Goal: Task Accomplishment & Management: Manage account settings

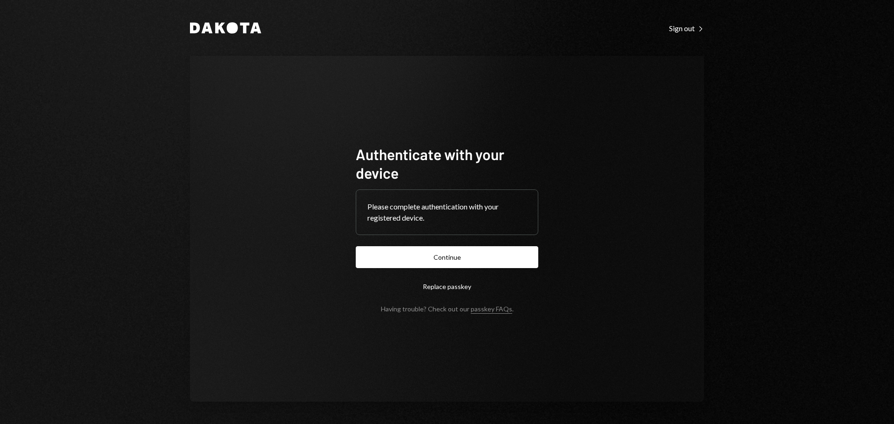
drag, startPoint x: 451, startPoint y: 251, endPoint x: 452, endPoint y: 256, distance: 5.7
click at [452, 251] on button "Continue" at bounding box center [447, 257] width 183 height 22
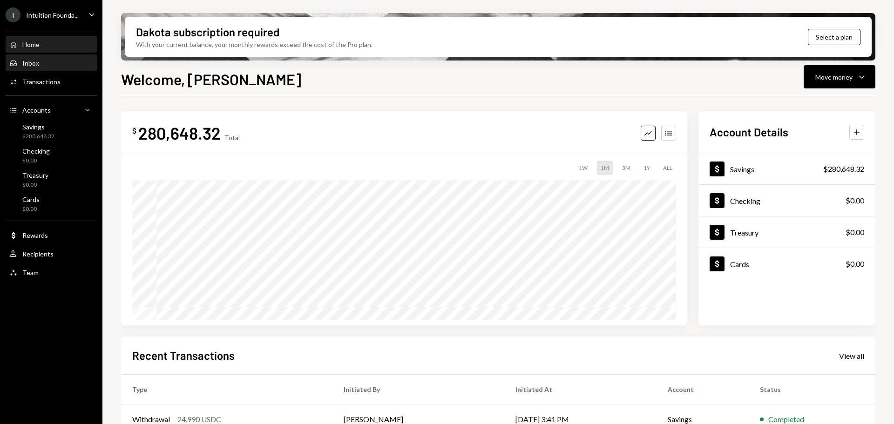
click at [41, 62] on div "Inbox Inbox" at bounding box center [51, 63] width 84 height 8
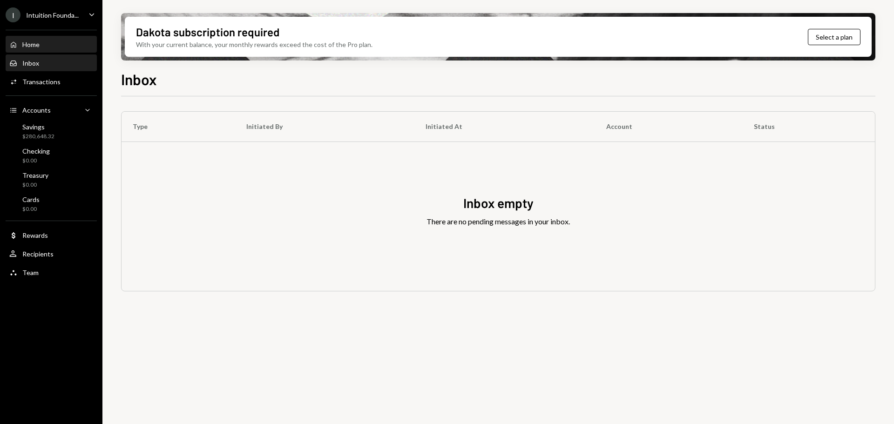
click at [47, 46] on div "Home Home" at bounding box center [51, 45] width 84 height 8
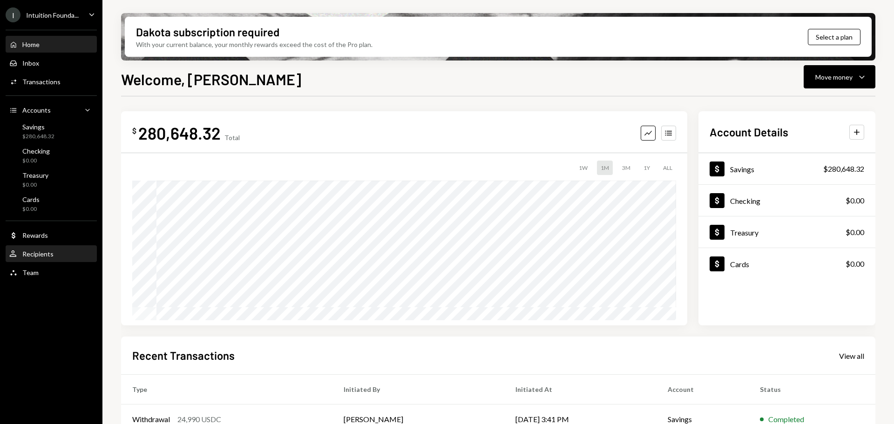
click at [55, 252] on div "User Recipients" at bounding box center [51, 254] width 84 height 8
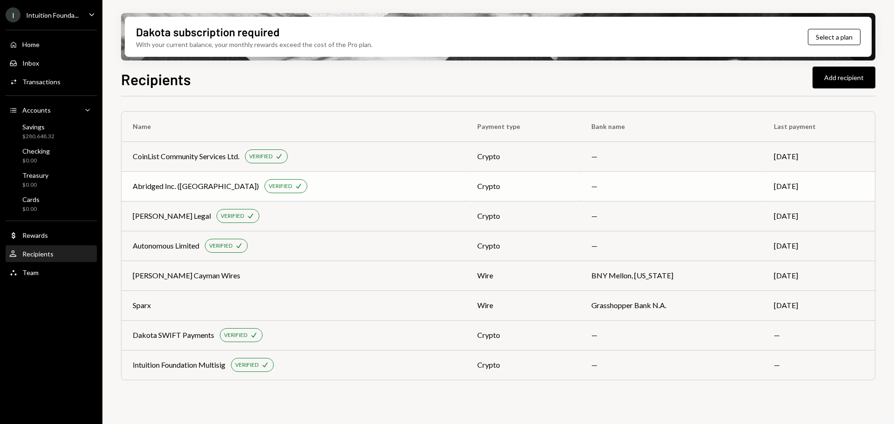
click at [330, 188] on div "Abridged Inc. (CollabLand) VERIFIED Check" at bounding box center [294, 186] width 322 height 14
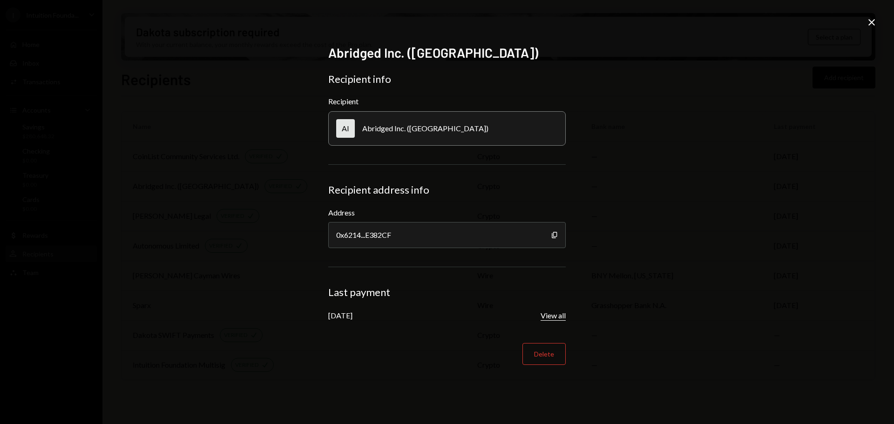
click at [548, 312] on button "View all" at bounding box center [553, 316] width 25 height 10
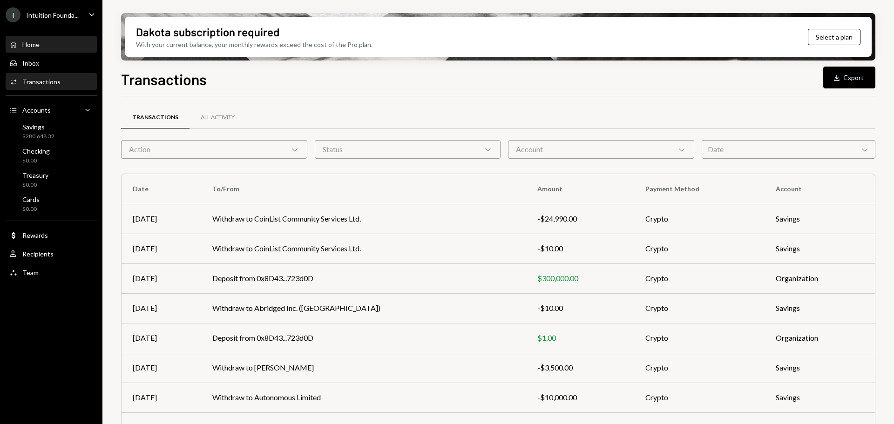
click at [59, 46] on div "Home Home" at bounding box center [51, 45] width 84 height 8
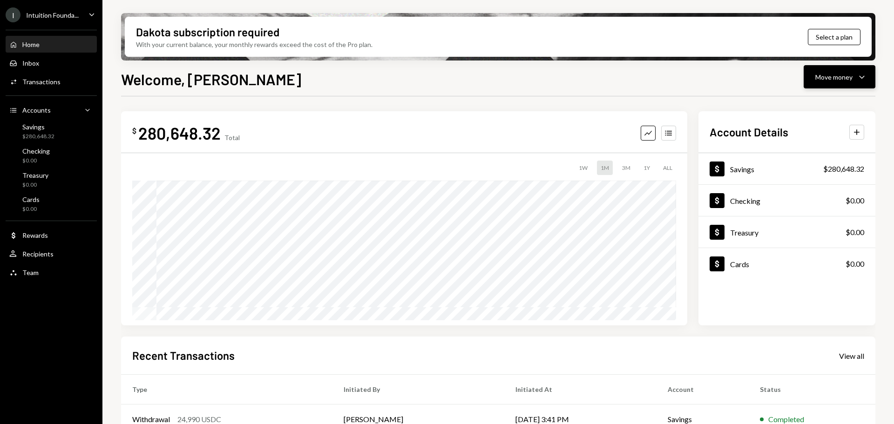
click at [863, 73] on icon "Caret Down" at bounding box center [861, 76] width 11 height 11
click at [808, 104] on div "Send" at bounding box center [832, 105] width 68 height 10
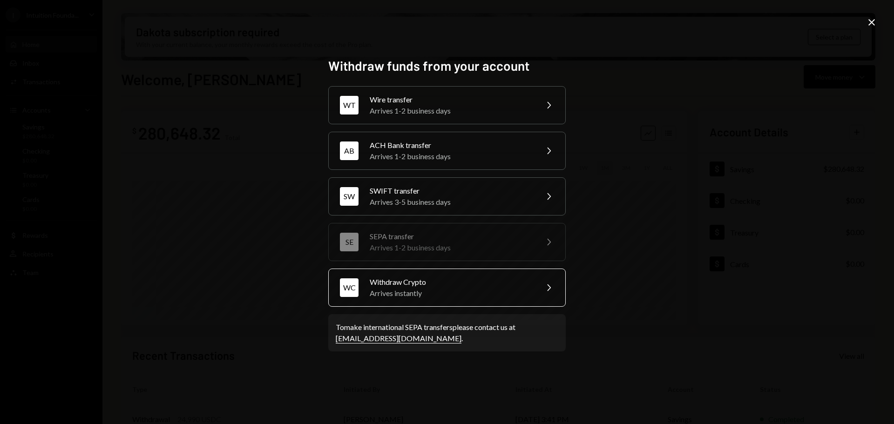
click at [443, 285] on div "Withdraw Crypto" at bounding box center [451, 282] width 162 height 11
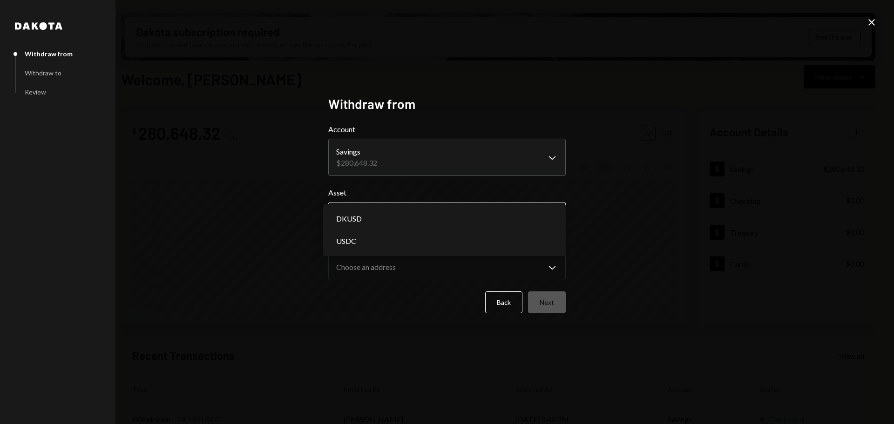
click at [393, 214] on body "I Intuition Founda... Caret Down Home Home Inbox Inbox Activities Transactions …" at bounding box center [447, 212] width 894 height 424
click at [505, 305] on button "Back" at bounding box center [503, 303] width 37 height 22
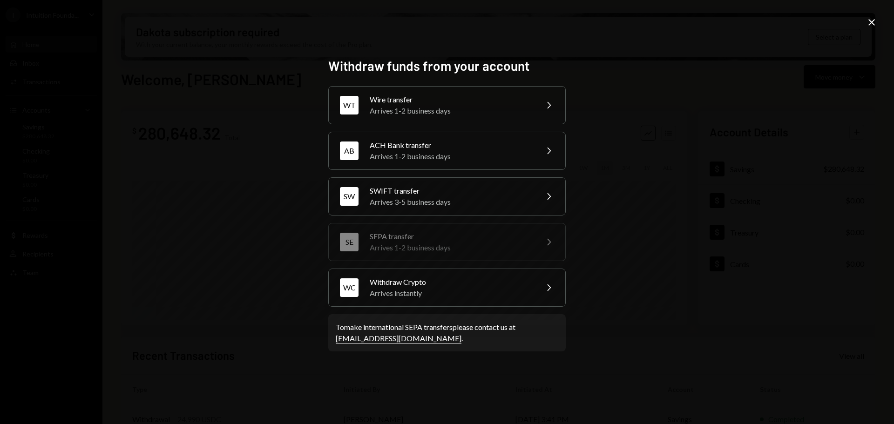
click at [868, 20] on icon "Close" at bounding box center [871, 22] width 11 height 11
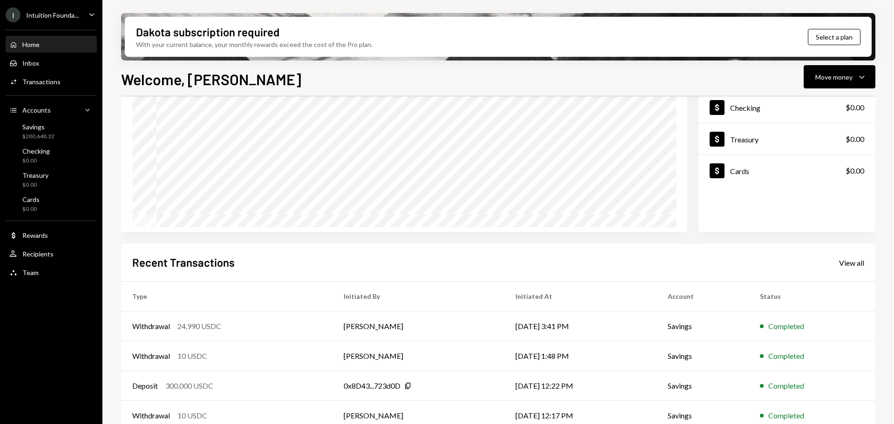
scroll to position [137, 0]
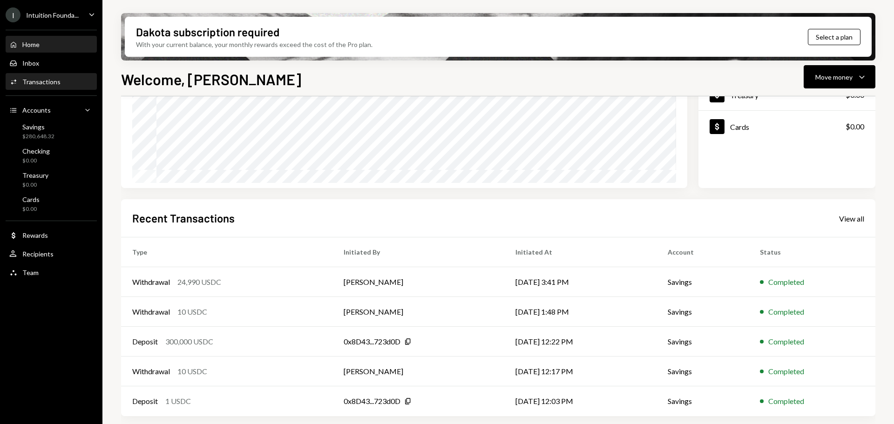
click at [46, 84] on div "Transactions" at bounding box center [41, 82] width 38 height 8
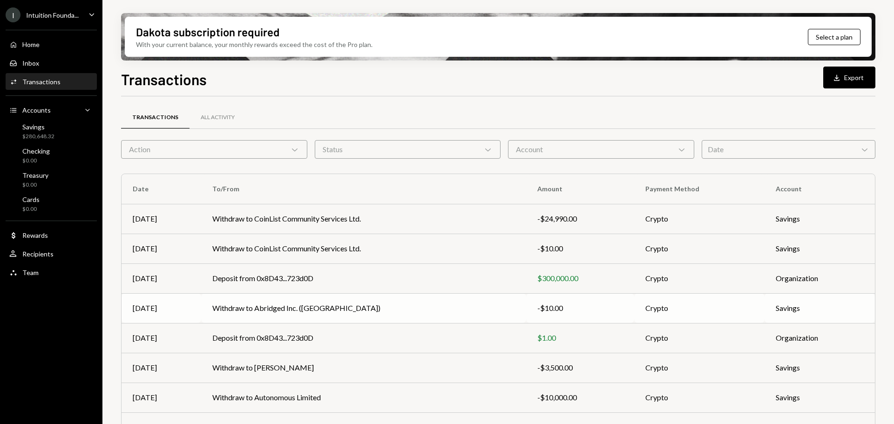
click at [423, 310] on td "Withdraw to Abridged Inc. ([GEOGRAPHIC_DATA])" at bounding box center [363, 308] width 325 height 30
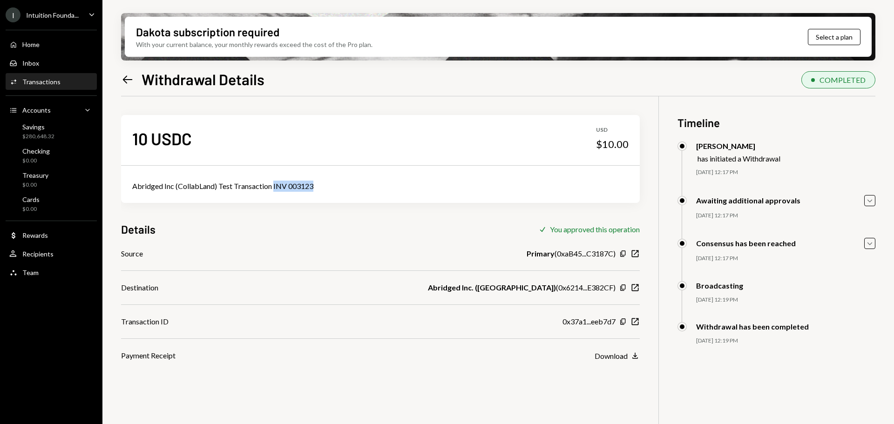
drag, startPoint x: 314, startPoint y: 184, endPoint x: 273, endPoint y: 187, distance: 40.6
click at [273, 187] on div "Abridged Inc (CollabLand) Test Transaction INV 003123" at bounding box center [380, 186] width 496 height 11
